Goal: Transaction & Acquisition: Purchase product/service

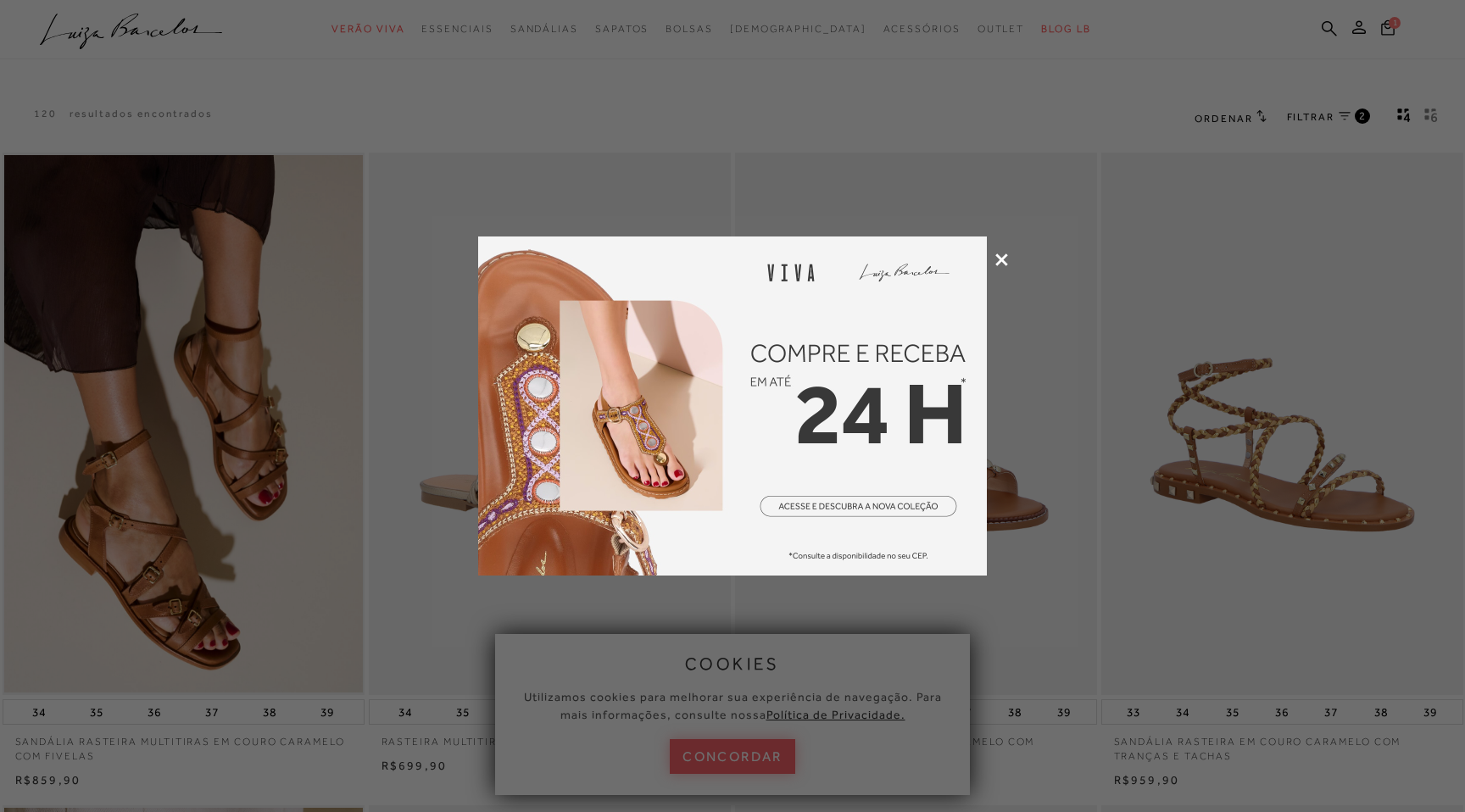
click at [1003, 256] on icon at bounding box center [1002, 259] width 13 height 13
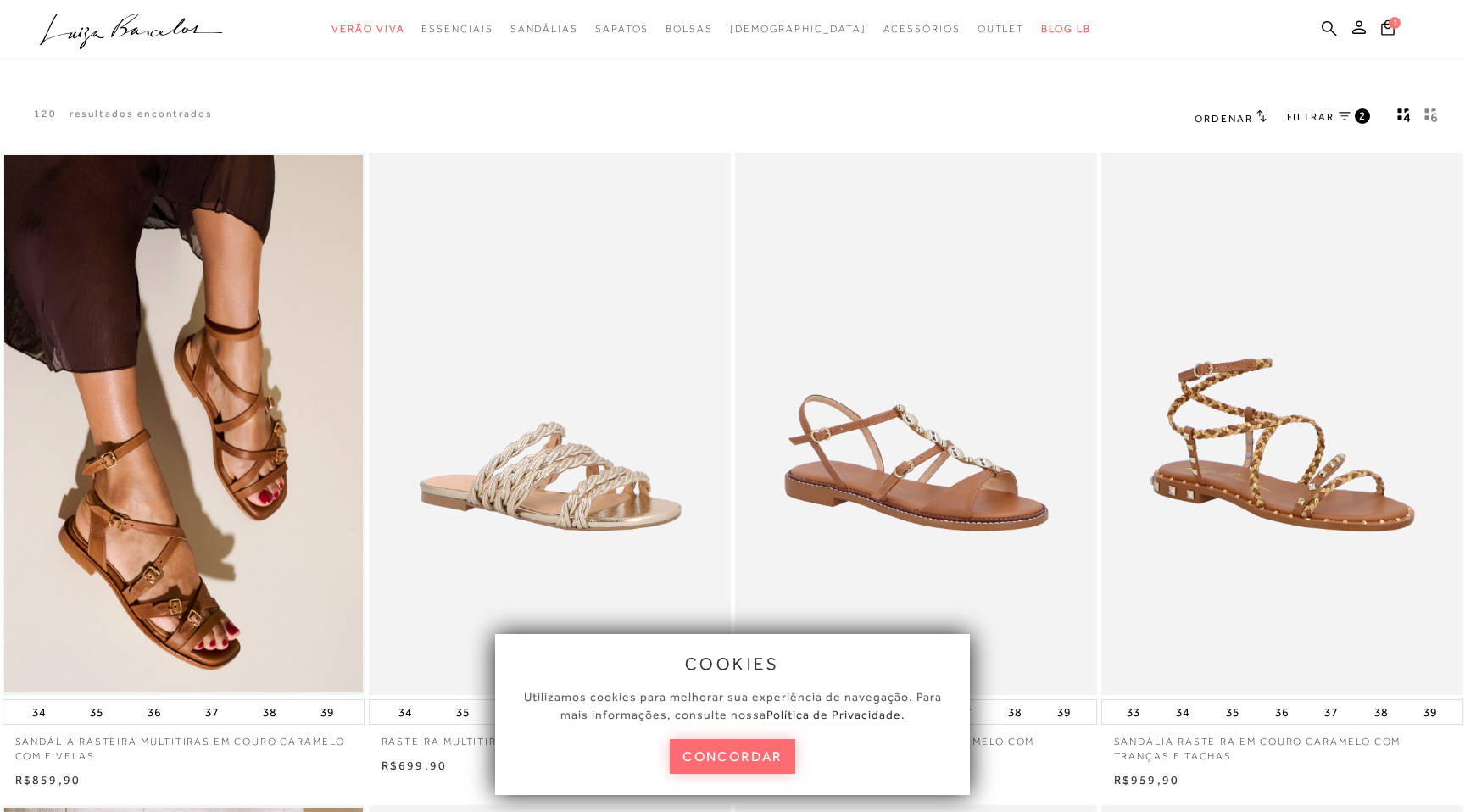
click at [719, 754] on button "concordar" at bounding box center [733, 757] width 126 height 34
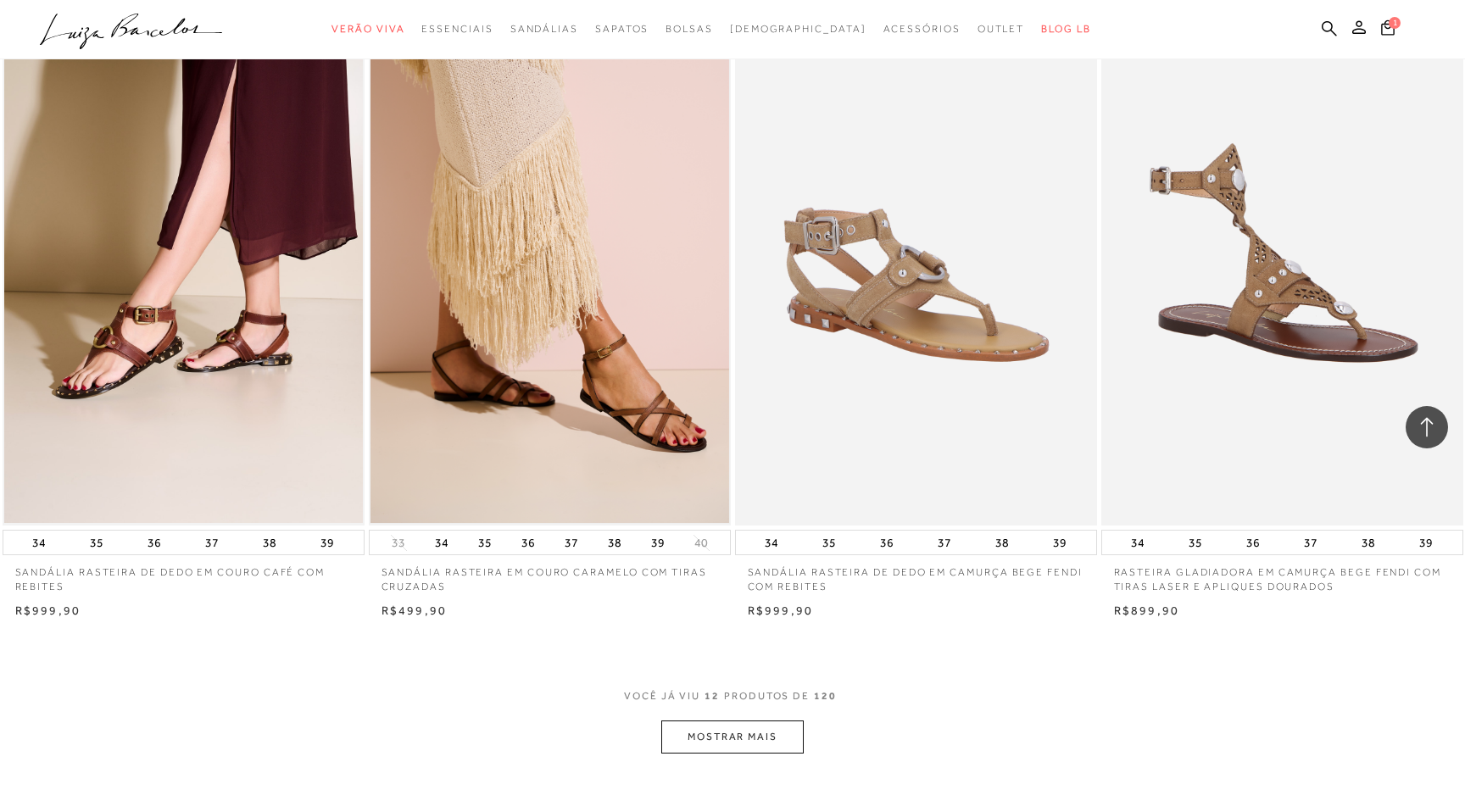
scroll to position [1492, 0]
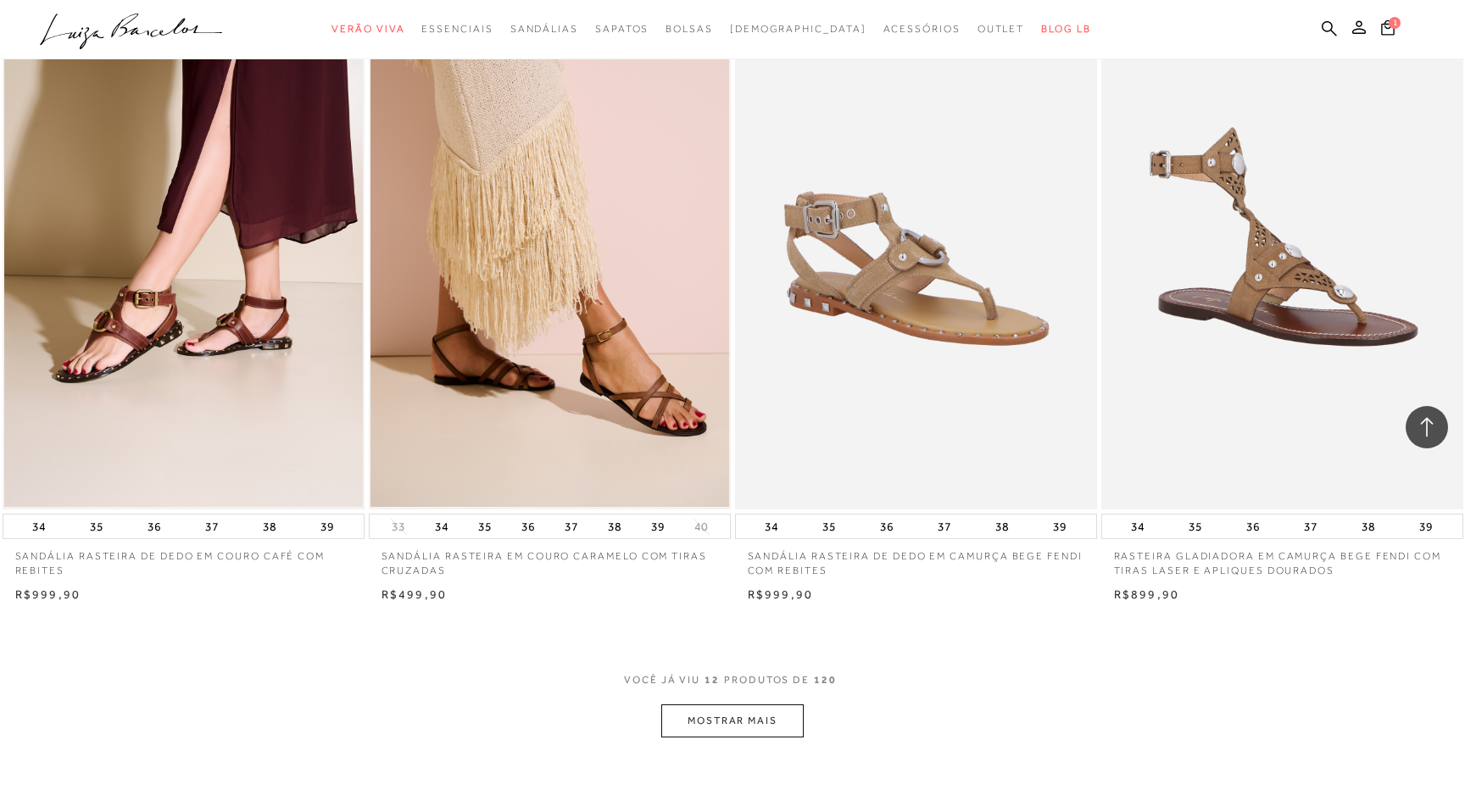
click at [715, 728] on button "MOSTRAR MAIS" at bounding box center [732, 721] width 142 height 33
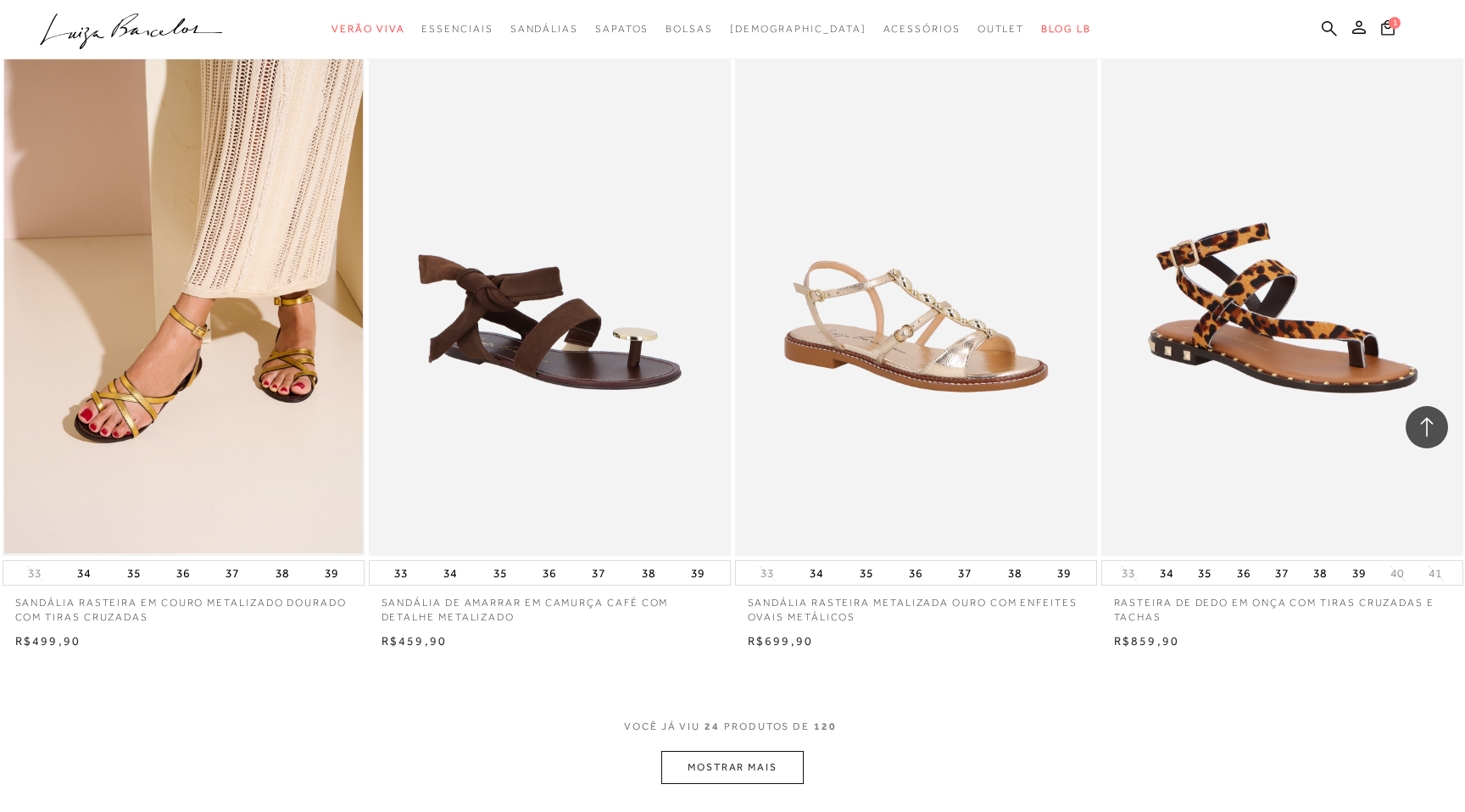
scroll to position [3406, 0]
click at [774, 764] on button "MOSTRAR MAIS" at bounding box center [732, 766] width 142 height 33
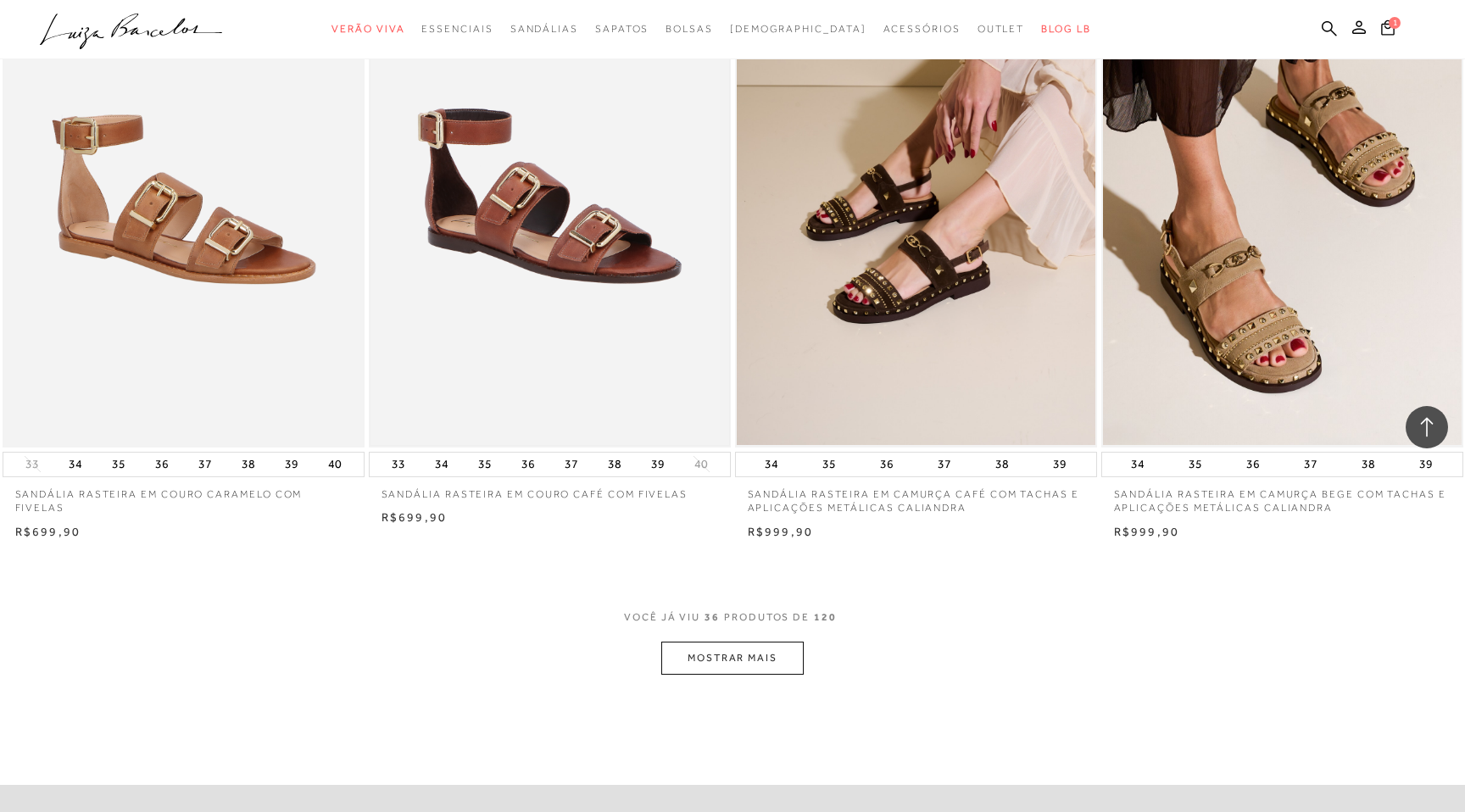
scroll to position [5491, 0]
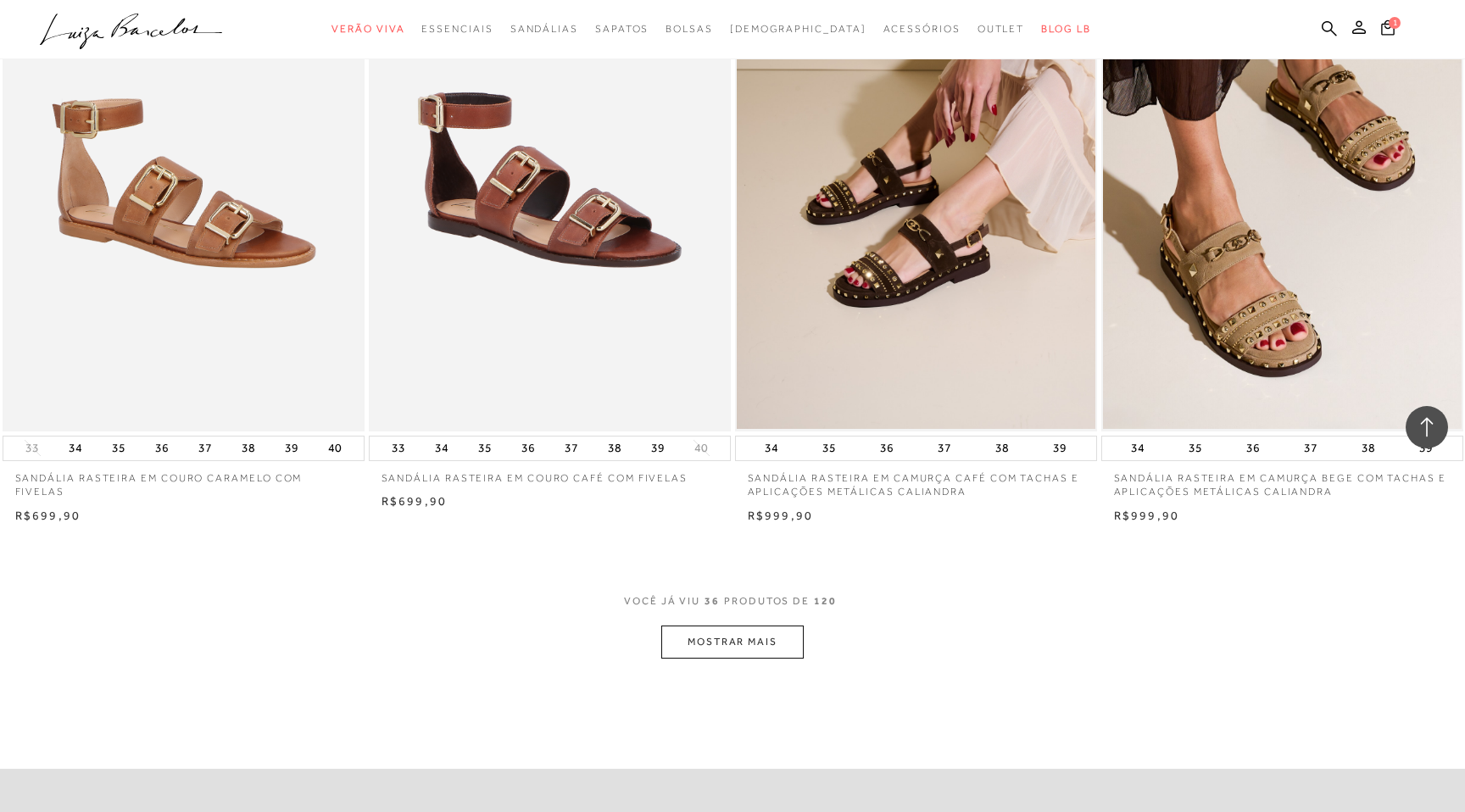
click at [693, 650] on button "MOSTRAR MAIS" at bounding box center [732, 642] width 142 height 33
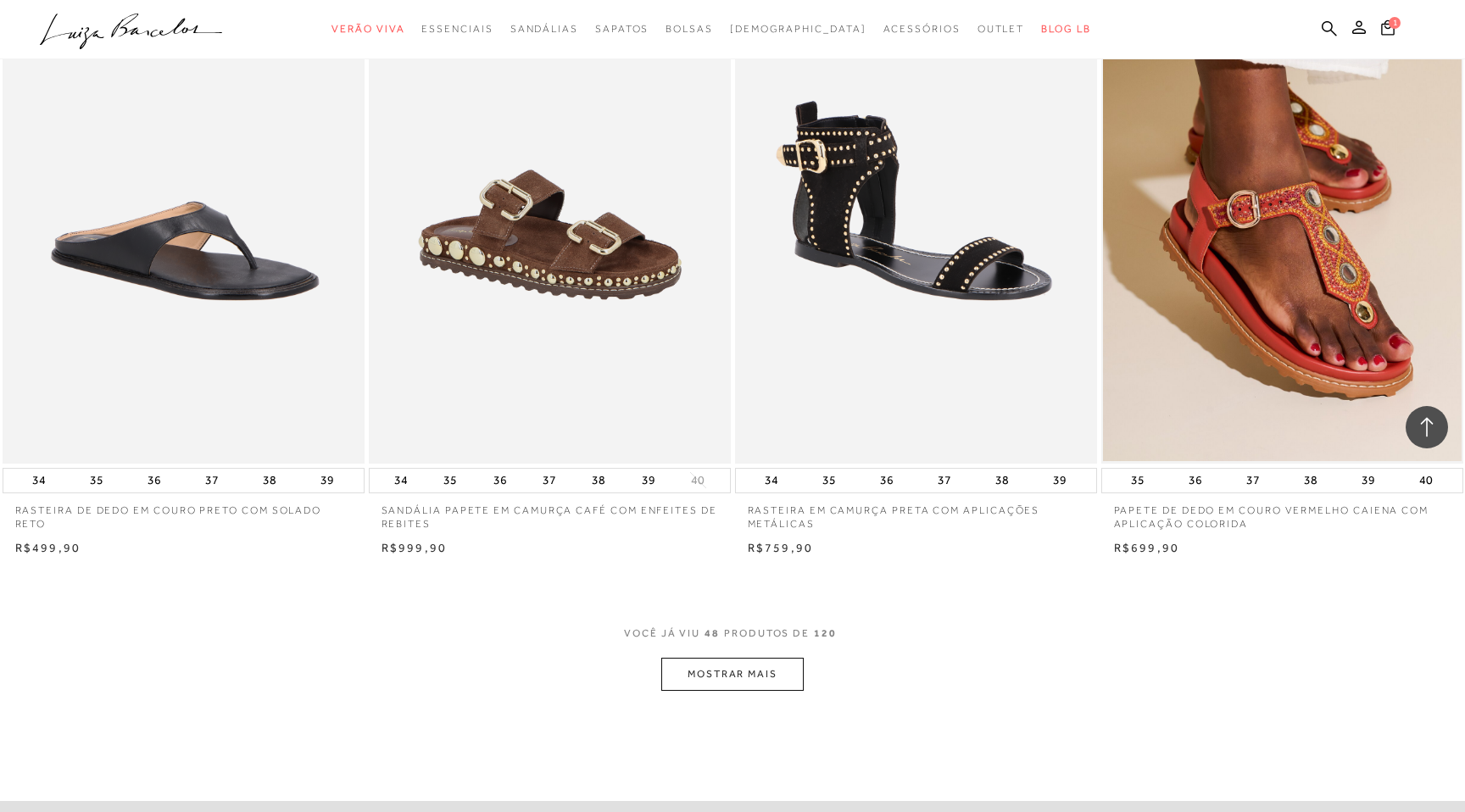
scroll to position [7421, 0]
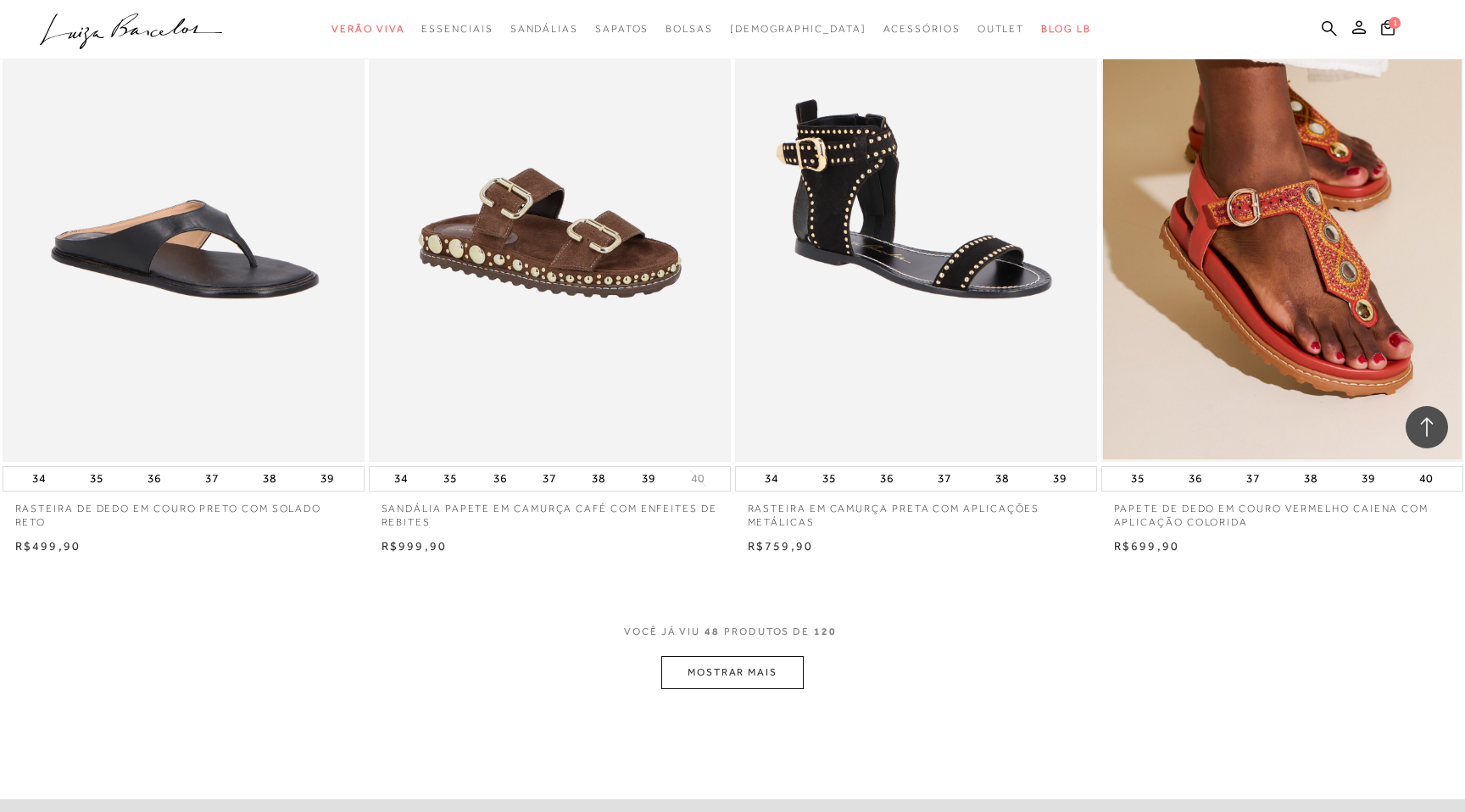
click at [697, 673] on button "MOSTRAR MAIS" at bounding box center [732, 673] width 142 height 33
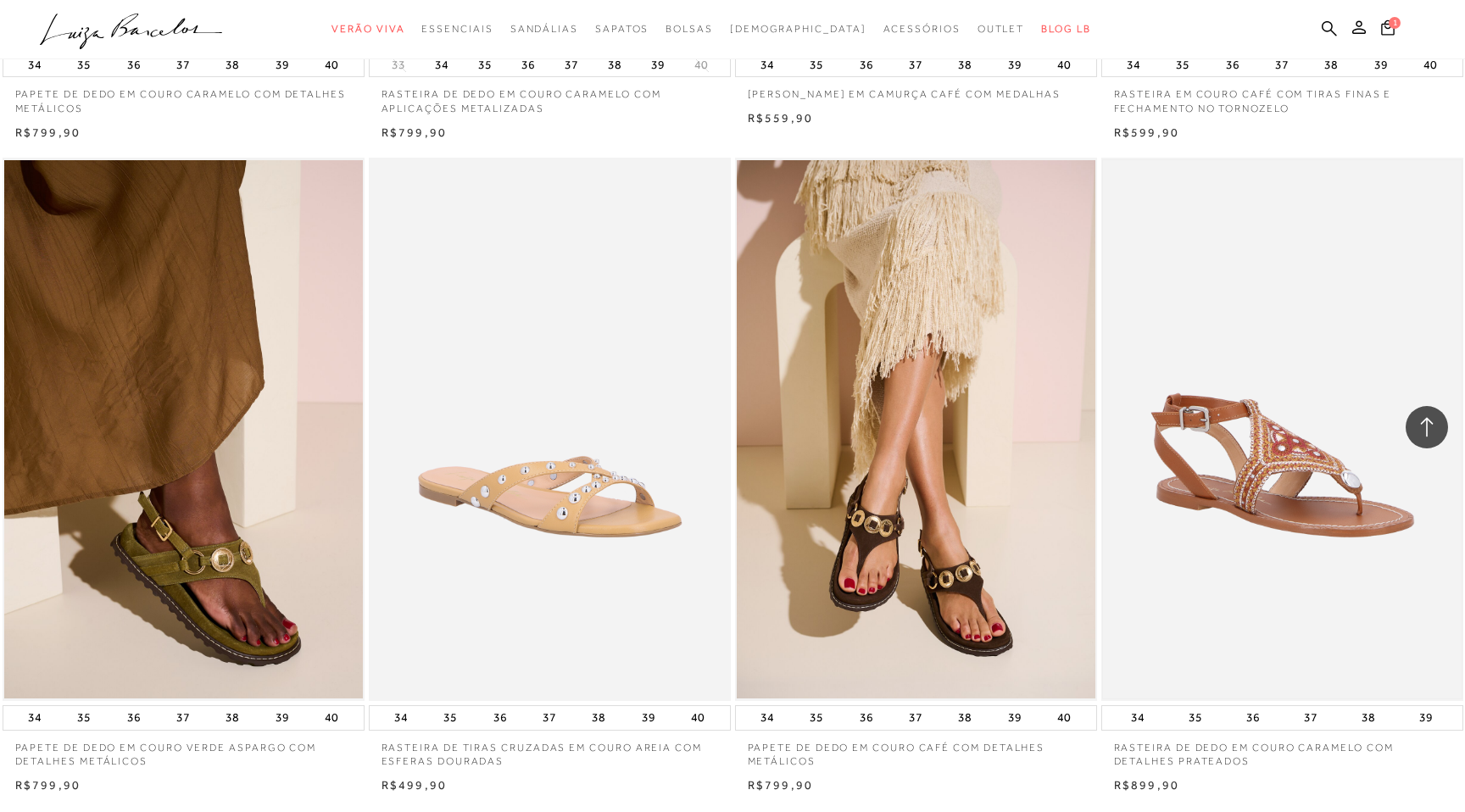
scroll to position [9141, 0]
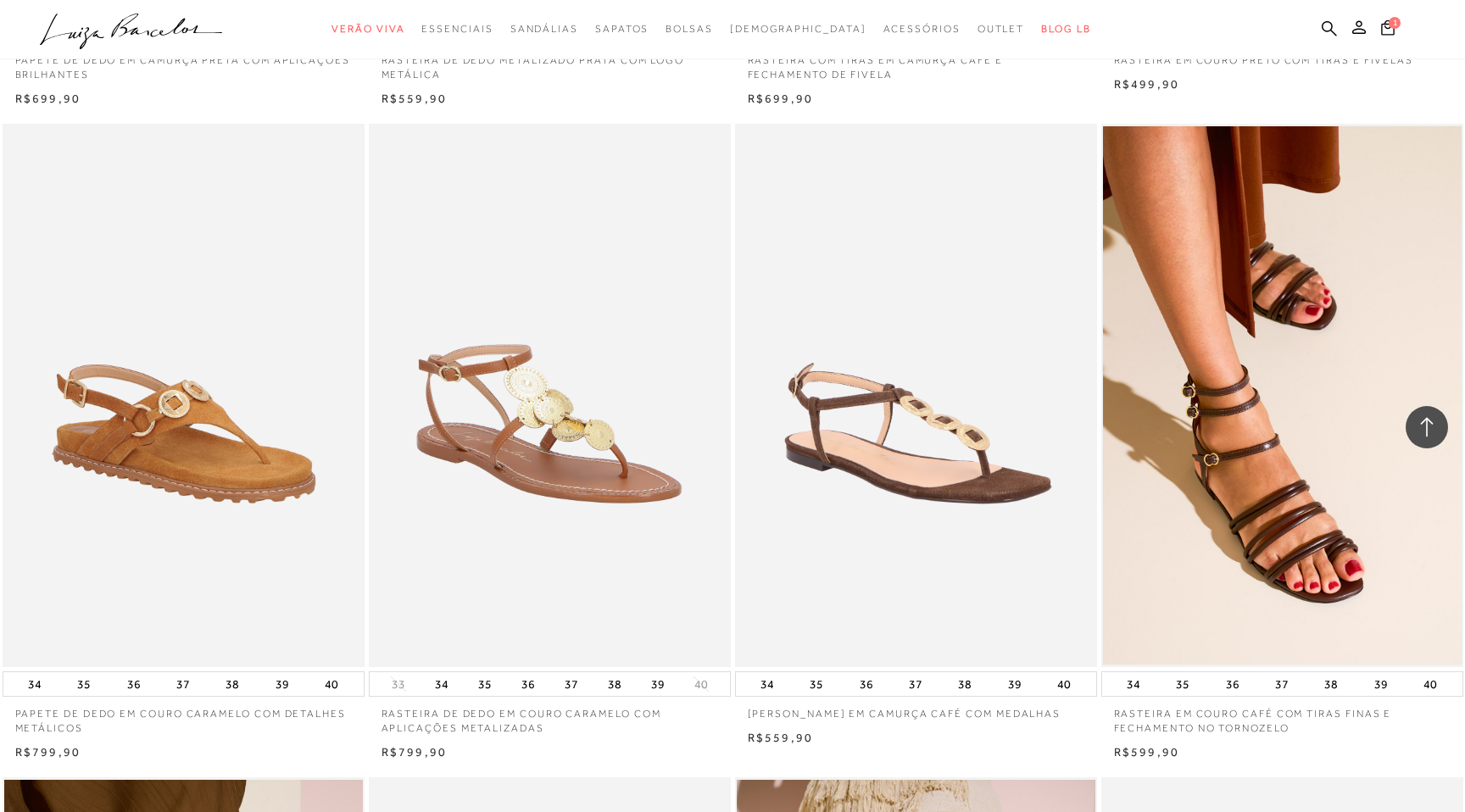
click at [1263, 437] on img at bounding box center [1282, 395] width 358 height 538
